Goal: Task Accomplishment & Management: Manage account settings

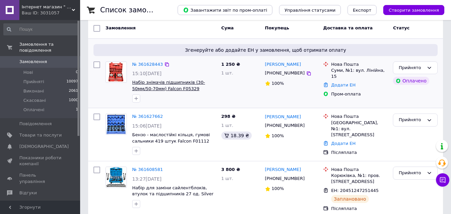
scroll to position [33, 0]
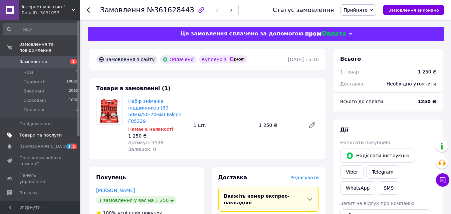
click at [37, 132] on span "Товари та послуги" at bounding box center [40, 135] width 42 height 6
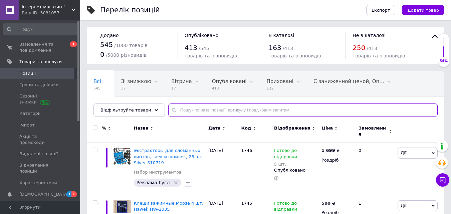
click at [188, 113] on input "text" at bounding box center [303, 110] width 270 height 13
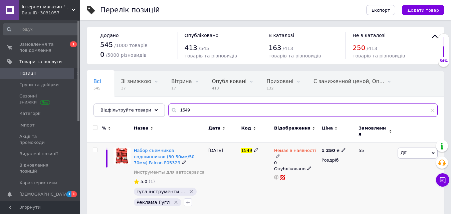
type input "1549"
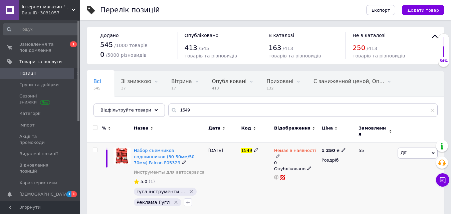
click at [280, 154] on icon at bounding box center [278, 156] width 4 height 4
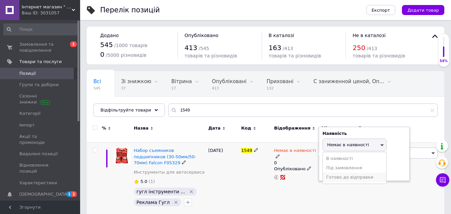
click at [347, 173] on li "Готово до відправки" at bounding box center [354, 177] width 63 height 9
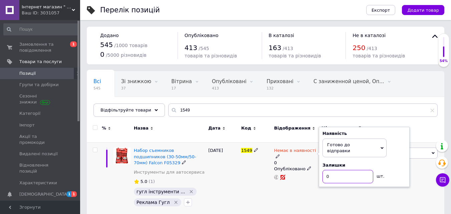
click at [341, 170] on input "0" at bounding box center [348, 176] width 51 height 13
type input "5"
click at [228, 181] on div "12.09.2025" at bounding box center [223, 179] width 33 height 72
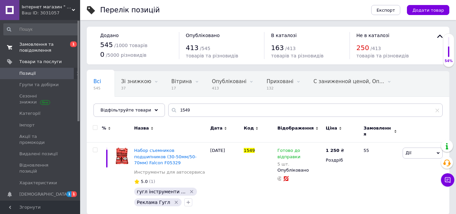
click at [34, 43] on span "Замовлення та повідомлення" at bounding box center [40, 47] width 42 height 12
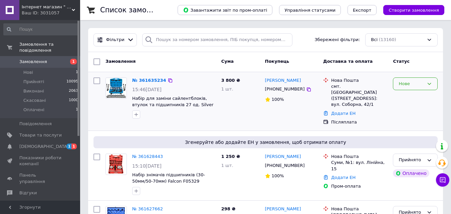
click at [411, 84] on div "Нове" at bounding box center [411, 84] width 25 height 7
click at [410, 97] on li "Прийнято" at bounding box center [416, 98] width 44 height 12
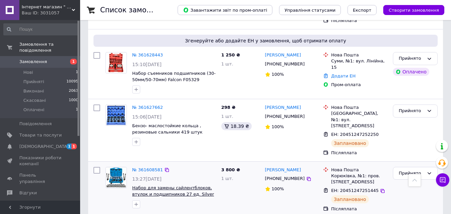
scroll to position [33, 0]
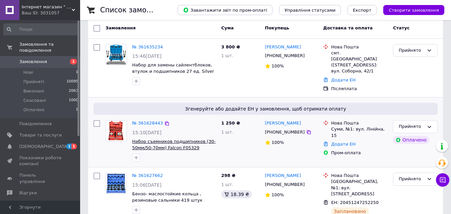
click at [169, 141] on span "Набор съемников подшипников (30-50мм/50-70мм) Falcon F05329" at bounding box center [174, 144] width 84 height 11
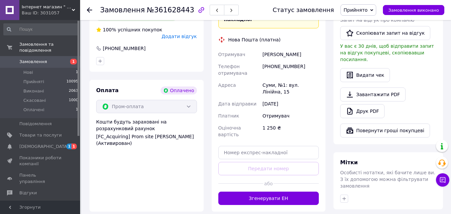
scroll to position [184, 0]
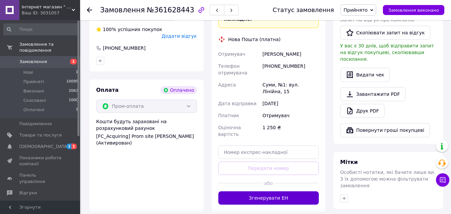
click at [267, 191] on button "Згенерувати ЕН" at bounding box center [268, 197] width 101 height 13
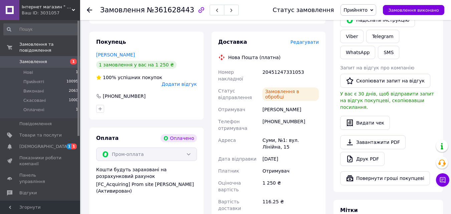
scroll to position [17, 0]
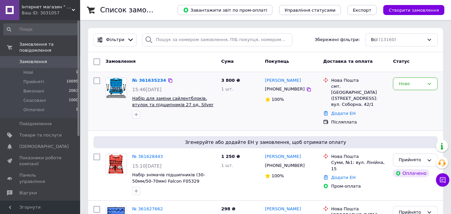
click at [155, 104] on span "Набір для заміни сайлентблоків, втулок та підшипників 27 од. Silver S10973" at bounding box center [172, 104] width 81 height 17
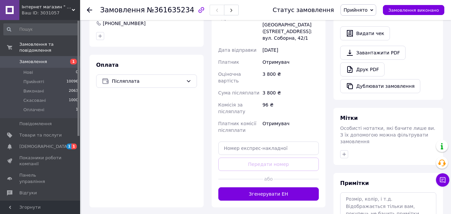
scroll to position [234, 0]
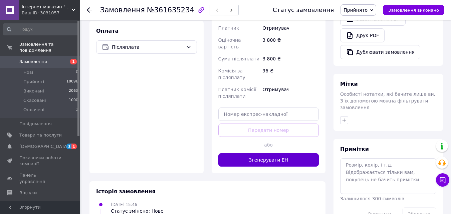
click at [259, 153] on button "Згенерувати ЕН" at bounding box center [268, 159] width 101 height 13
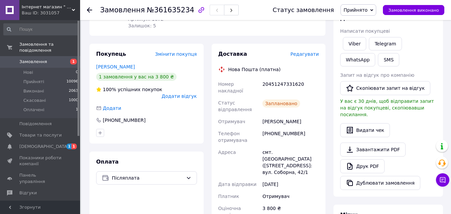
scroll to position [100, 0]
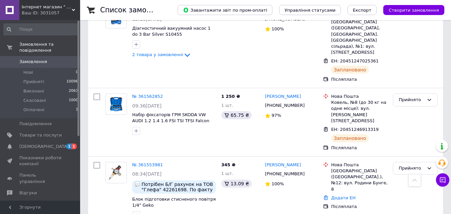
scroll to position [401, 0]
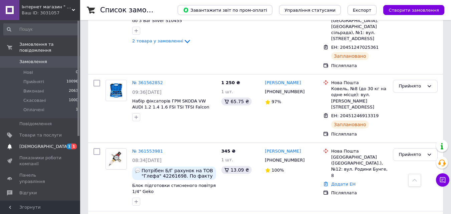
click at [32, 144] on span "[DEMOGRAPHIC_DATA]" at bounding box center [43, 147] width 49 height 6
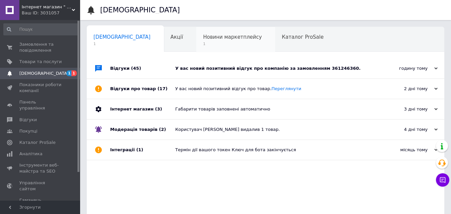
click at [204, 32] on div "Новини маркетплейсу 1" at bounding box center [235, 39] width 79 height 25
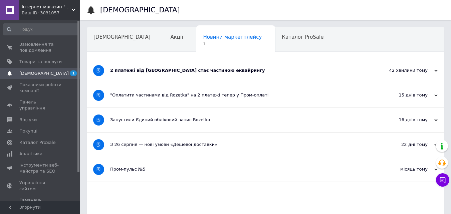
click at [180, 70] on div "2 платежі від Rozetka стає частиною еквайрингу" at bounding box center [240, 70] width 261 height 6
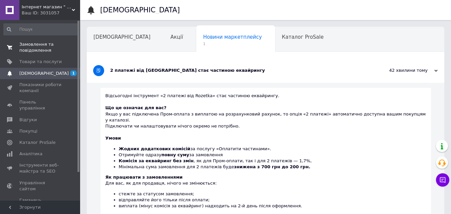
click at [24, 45] on span "Замовлення та повідомлення" at bounding box center [40, 47] width 42 height 12
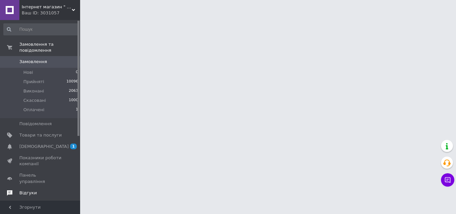
click at [28, 190] on span "Відгуки" at bounding box center [27, 193] width 17 height 6
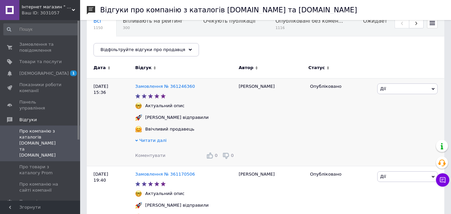
scroll to position [67, 0]
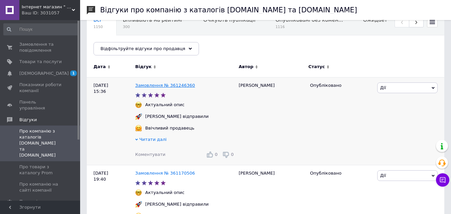
click at [178, 86] on link "Замовлення № 361246360" at bounding box center [165, 85] width 60 height 5
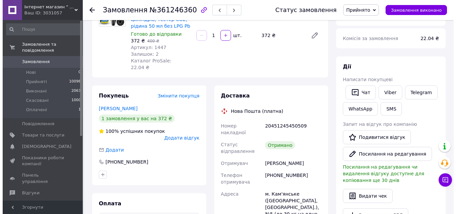
scroll to position [100, 0]
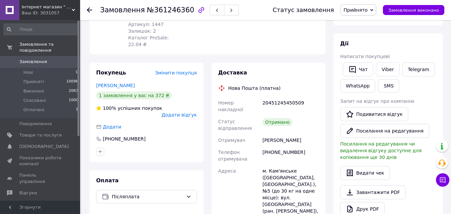
click at [187, 112] on span "Додати відгук" at bounding box center [179, 114] width 35 height 5
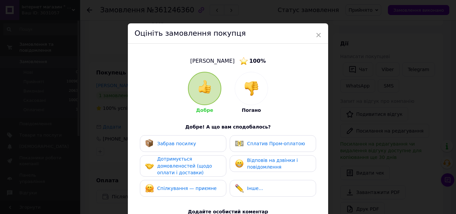
click at [179, 146] on span "Забрав посилку" at bounding box center [176, 143] width 39 height 5
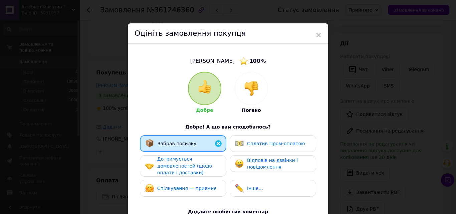
click at [264, 145] on span "Сплатив Пром-оплатою" at bounding box center [276, 143] width 58 height 5
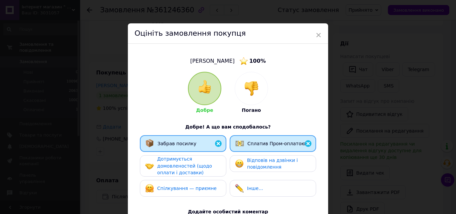
click at [260, 160] on span "Відповів на дзвінки і повідомлення" at bounding box center [272, 164] width 51 height 12
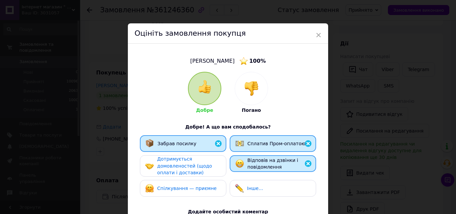
click at [177, 160] on span "Дотримується домовленостей (щодо оплати і доставки)" at bounding box center [184, 165] width 55 height 19
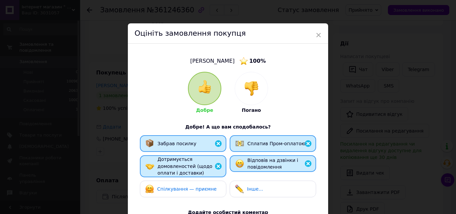
click at [173, 188] on span "Спілкування — приємне" at bounding box center [186, 188] width 59 height 5
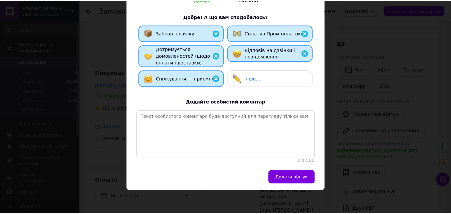
scroll to position [115, 0]
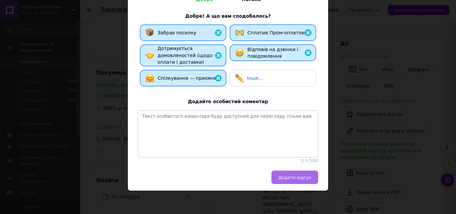
click at [303, 180] on button "Додати відгук" at bounding box center [295, 177] width 47 height 13
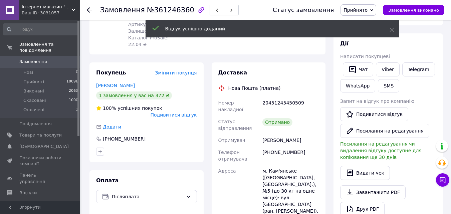
click at [75, 9] on use at bounding box center [73, 10] width 3 height 2
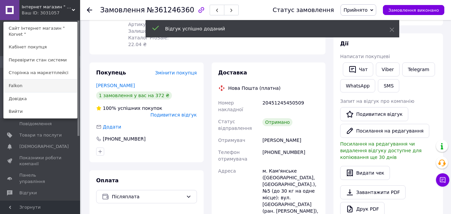
click at [35, 80] on link "Falkon" at bounding box center [40, 86] width 73 height 13
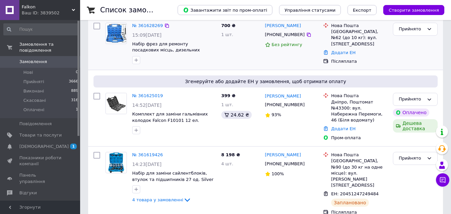
scroll to position [134, 0]
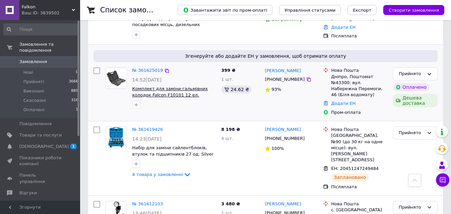
click at [178, 88] on span "Комплект для заміни гальмівних колодок Falcon F10101 12 ел." at bounding box center [169, 91] width 75 height 11
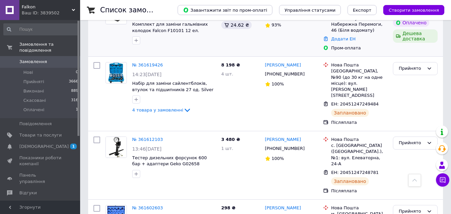
scroll to position [200, 0]
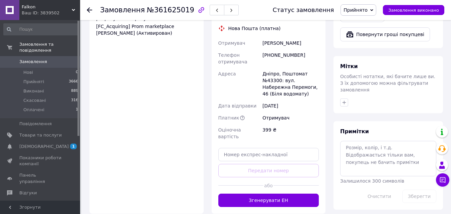
scroll to position [334, 0]
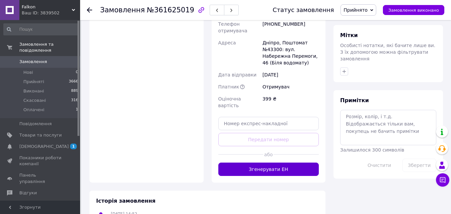
click at [259, 163] on button "Згенерувати ЕН" at bounding box center [268, 169] width 101 height 13
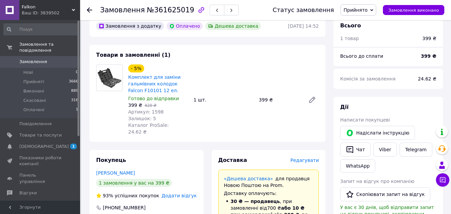
scroll to position [0, 0]
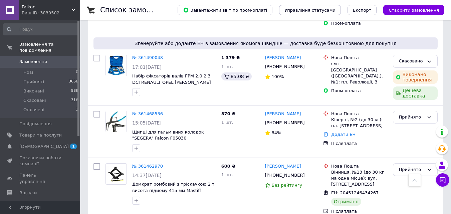
scroll to position [1169, 0]
click at [72, 9] on icon at bounding box center [73, 9] width 3 height 3
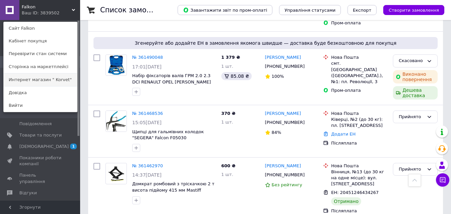
click at [45, 80] on link "Интернет магазин " Korvet"" at bounding box center [40, 79] width 73 height 13
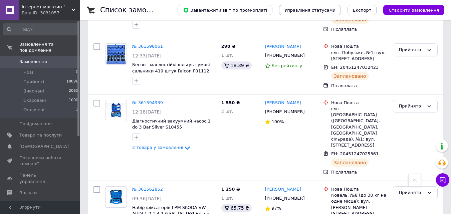
scroll to position [301, 0]
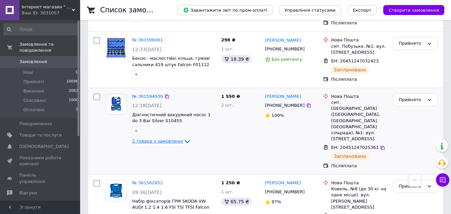
click at [183, 138] on icon at bounding box center [187, 142] width 8 height 8
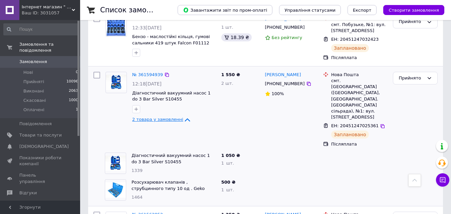
scroll to position [334, 0]
